Goal: Find specific fact

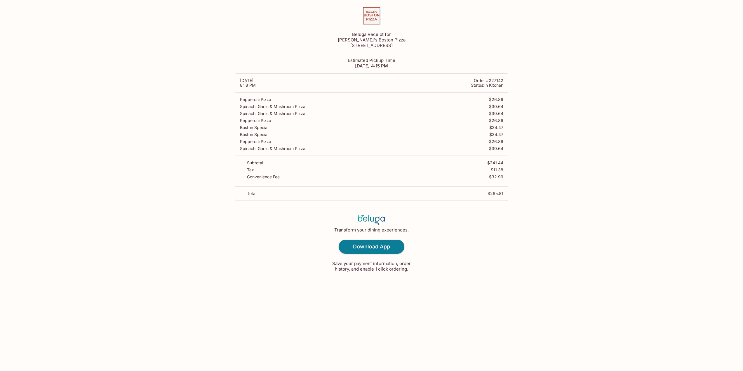
drag, startPoint x: 446, startPoint y: 57, endPoint x: 381, endPoint y: 108, distance: 82.4
drag, startPoint x: 381, startPoint y: 108, endPoint x: 248, endPoint y: 108, distance: 133.3
click at [248, 108] on p "Spinach, Garlic & Mushroom Pizza" at bounding box center [364, 106] width 249 height 5
click at [198, 109] on div "Beluga Receipt for [PERSON_NAME]'s Boston Pizza [STREET_ADDRESS] Estimated Pick…" at bounding box center [371, 190] width 743 height 371
drag, startPoint x: 503, startPoint y: 191, endPoint x: 488, endPoint y: 191, distance: 14.9
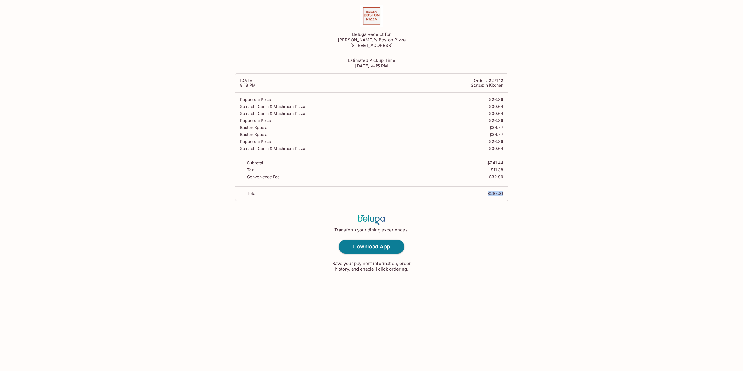
click at [488, 191] on div "Total $285.81" at bounding box center [371, 193] width 273 height 14
copy p "$285.81"
